Goal: Information Seeking & Learning: Learn about a topic

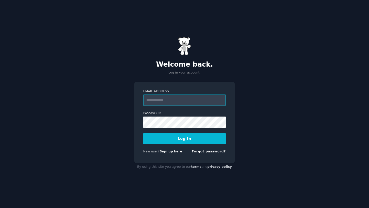
click at [190, 103] on input "Email Address" at bounding box center [184, 99] width 82 height 11
paste input "**********"
type input "**********"
click at [198, 142] on button "Log In" at bounding box center [184, 138] width 82 height 11
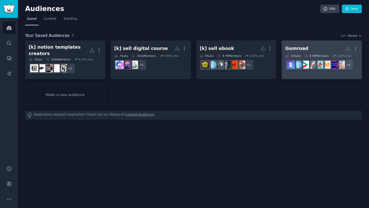
click at [306, 50] on h2 "Gumroad More" at bounding box center [321, 48] width 73 height 9
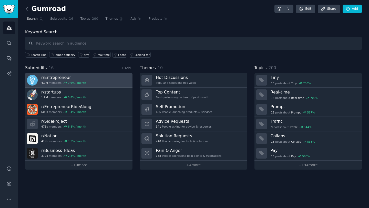
click at [53, 79] on h3 "r/ Entrepreneur" at bounding box center [63, 77] width 45 height 5
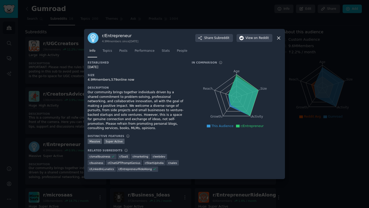
click at [325, 175] on div at bounding box center [184, 104] width 369 height 208
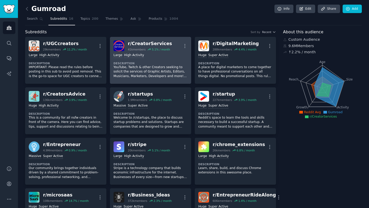
click at [140, 62] on dt "Description" at bounding box center [150, 63] width 74 height 4
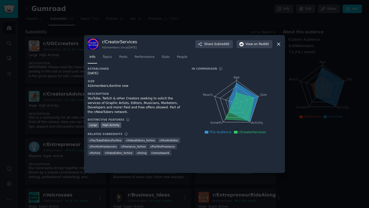
click at [300, 201] on div at bounding box center [184, 104] width 369 height 208
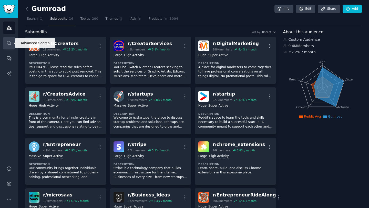
click at [6, 43] on icon "Sidebar" at bounding box center [8, 42] width 5 height 5
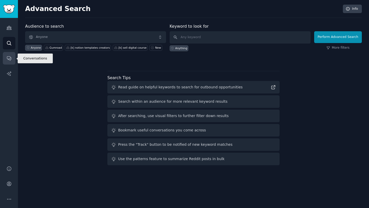
click at [6, 57] on icon "Sidebar" at bounding box center [8, 58] width 5 height 5
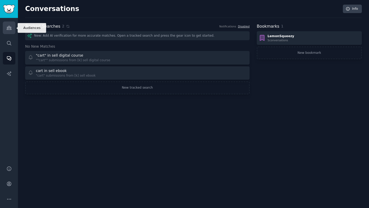
click at [10, 31] on link "Audiences" at bounding box center [9, 28] width 13 height 13
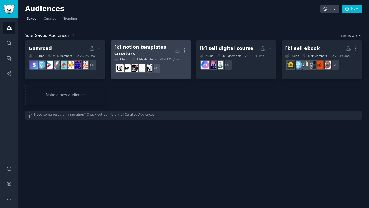
click at [132, 51] on div "[k] notion templates creators" at bounding box center [144, 50] width 60 height 13
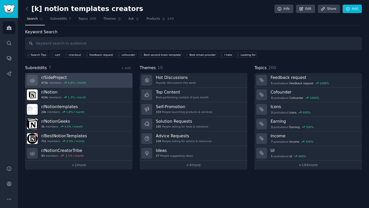
click at [83, 79] on h3 "r/ SideProject" at bounding box center [63, 77] width 45 height 5
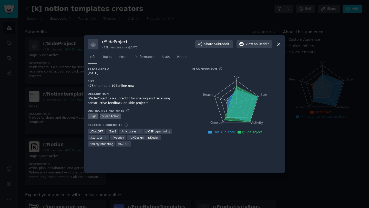
click at [181, 24] on div at bounding box center [184, 104] width 369 height 208
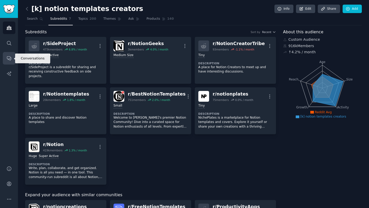
click at [7, 58] on icon "Sidebar" at bounding box center [8, 58] width 5 height 5
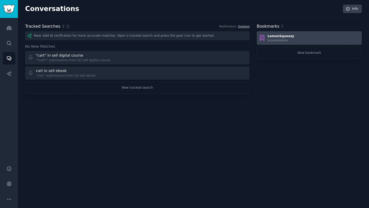
click at [281, 37] on div "LemonSqueezy" at bounding box center [280, 36] width 27 height 5
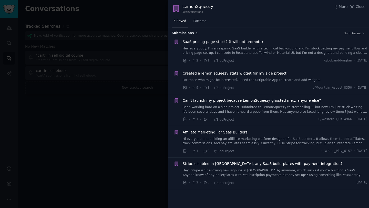
click at [129, 154] on div at bounding box center [184, 104] width 369 height 208
